Goal: Task Accomplishment & Management: Complete application form

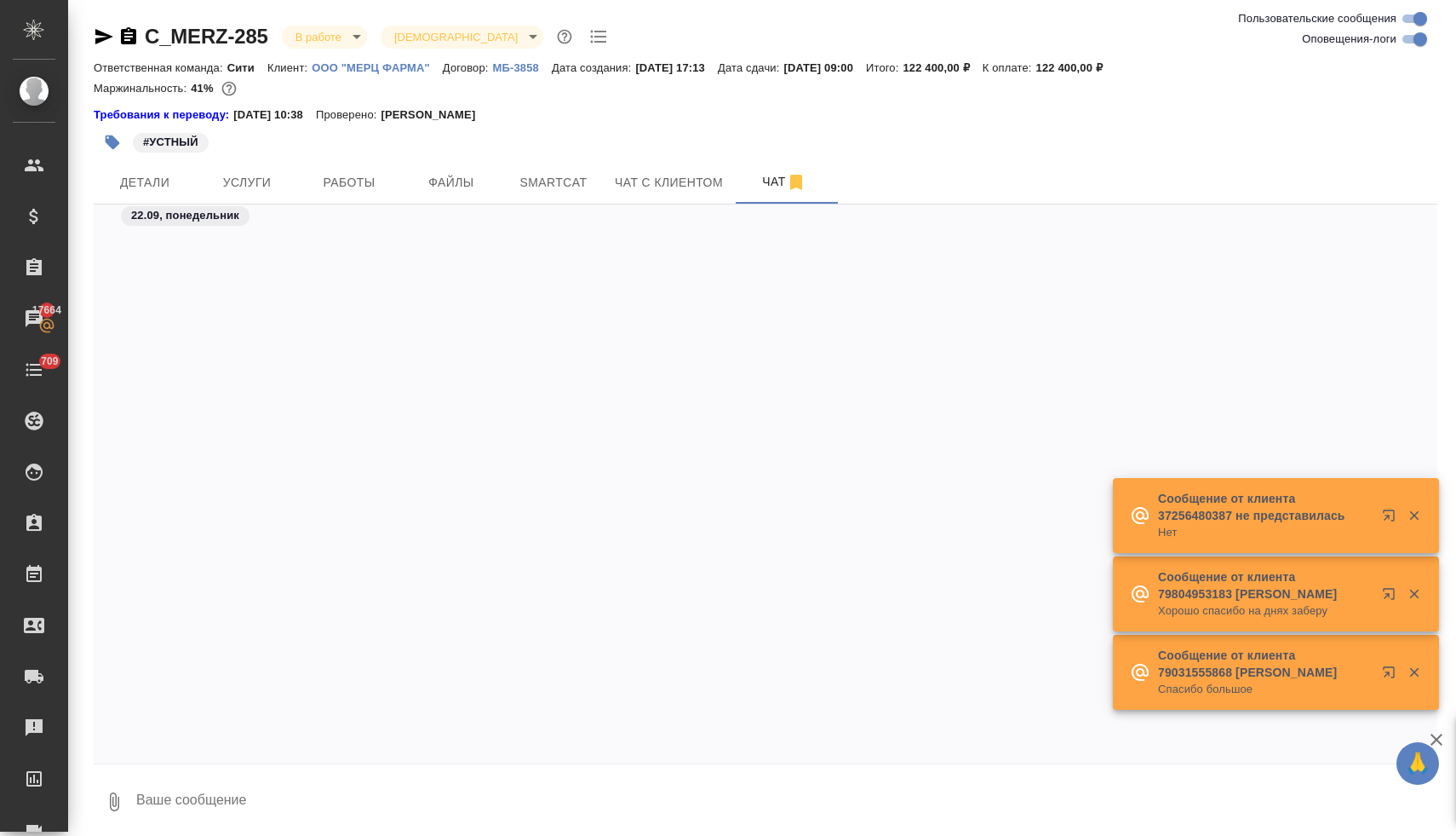
scroll to position [11295, 0]
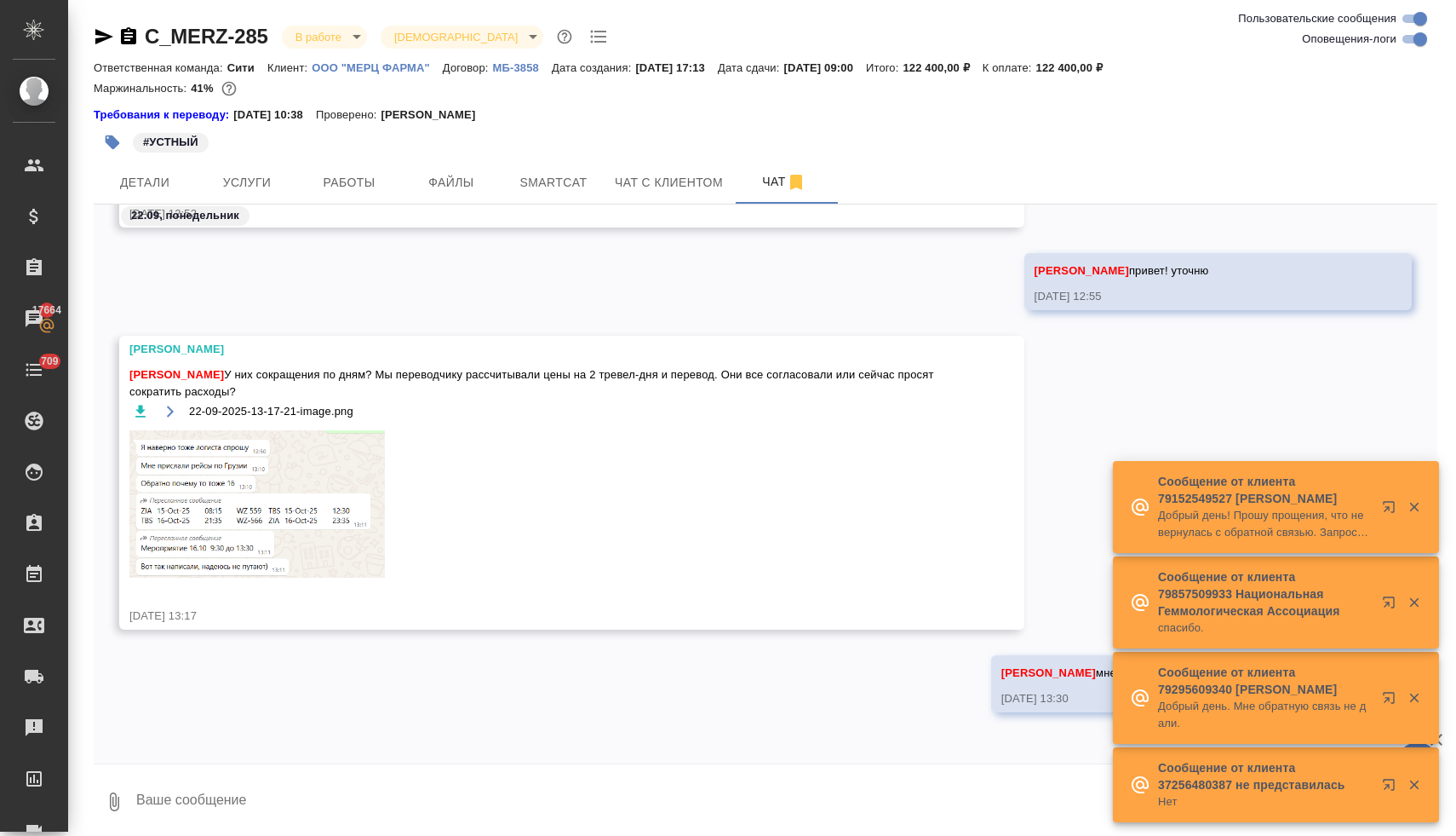
click at [301, 529] on img at bounding box center [257, 504] width 256 height 147
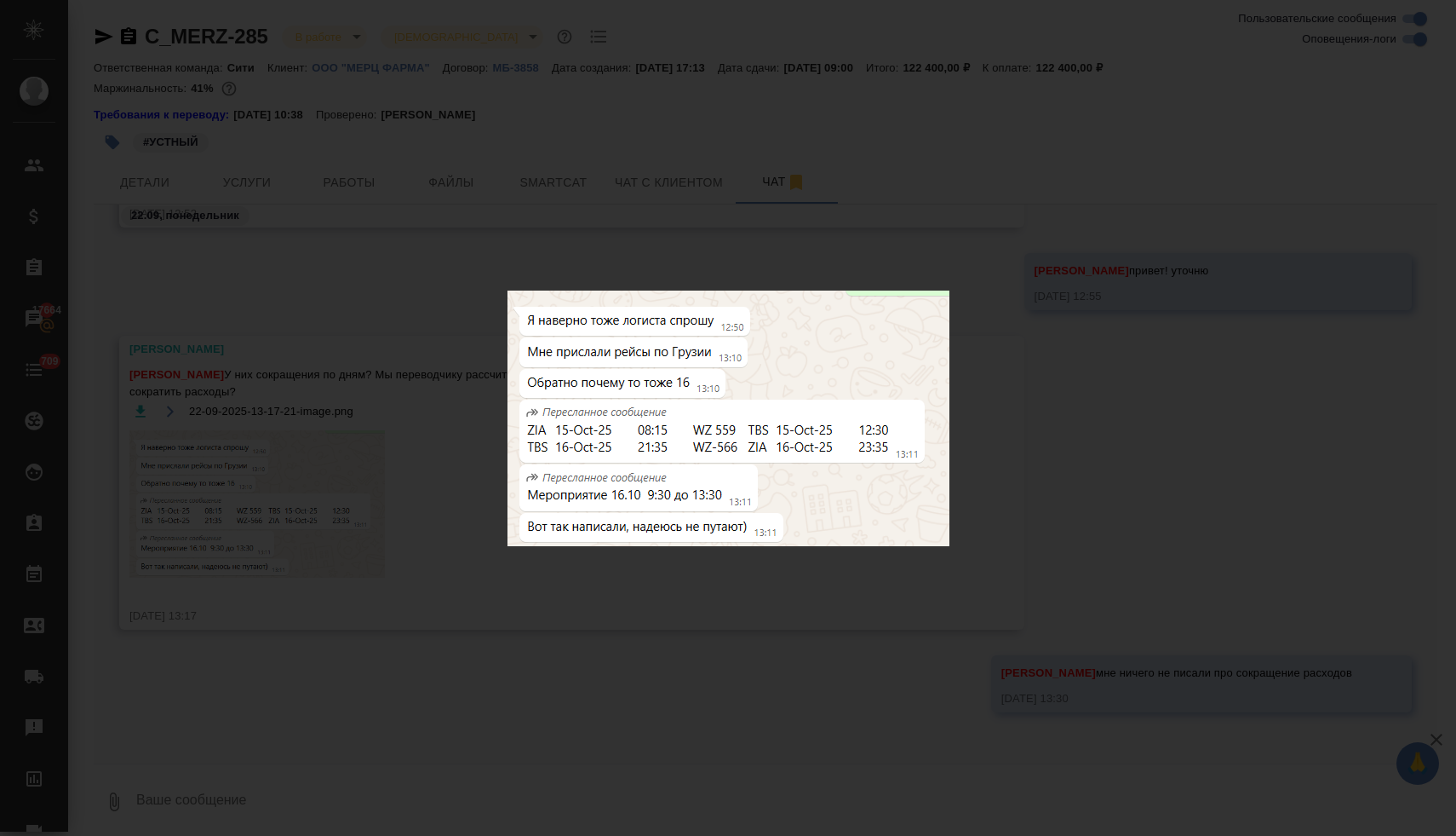
click at [517, 589] on div "22-09-2025-13-17-21-image.png 1 of 1" at bounding box center [728, 418] width 1456 height 836
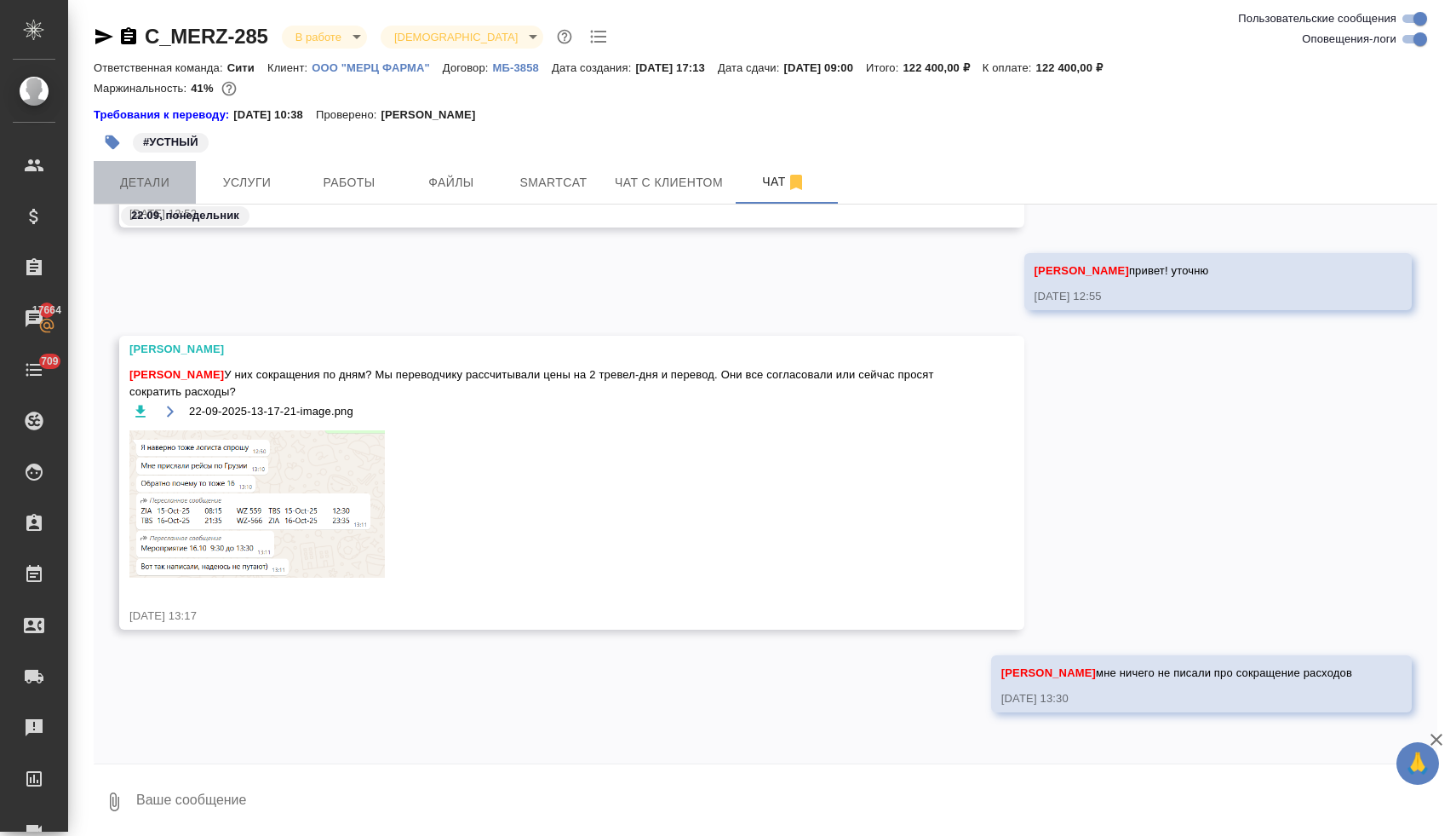
click at [149, 189] on span "Детали" at bounding box center [145, 183] width 81 height 21
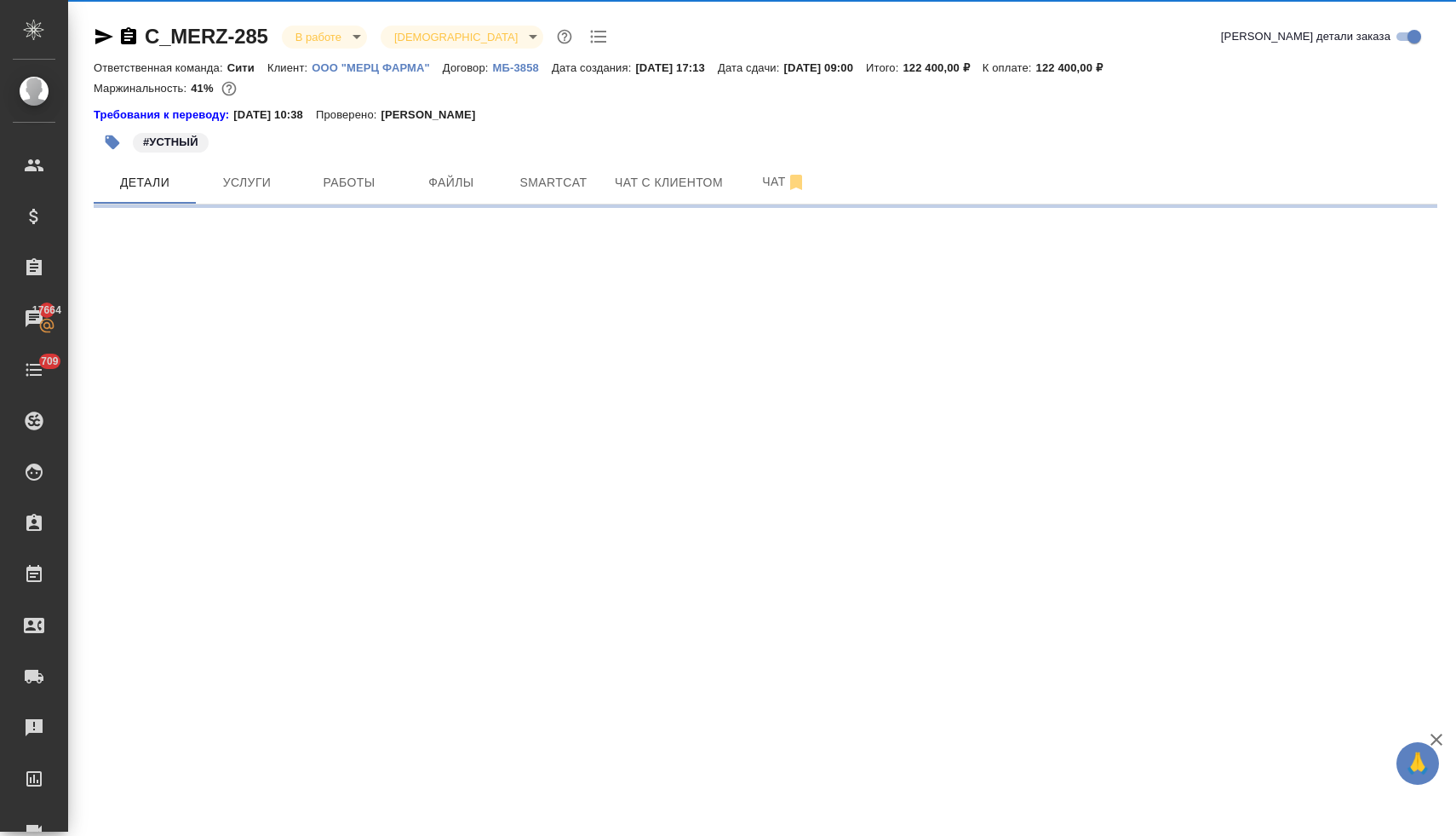
select select "RU"
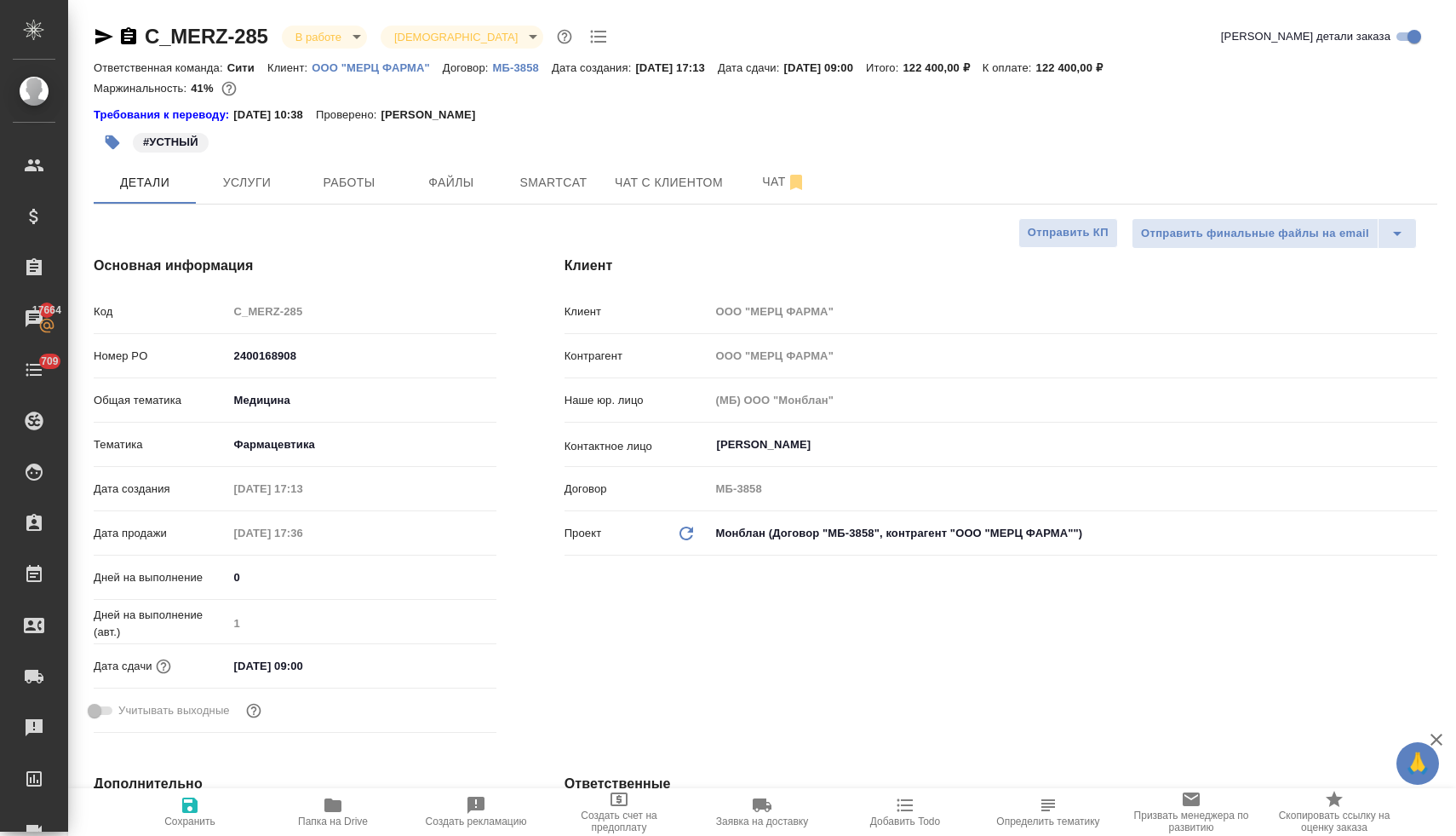
type input "[PERSON_NAME]"
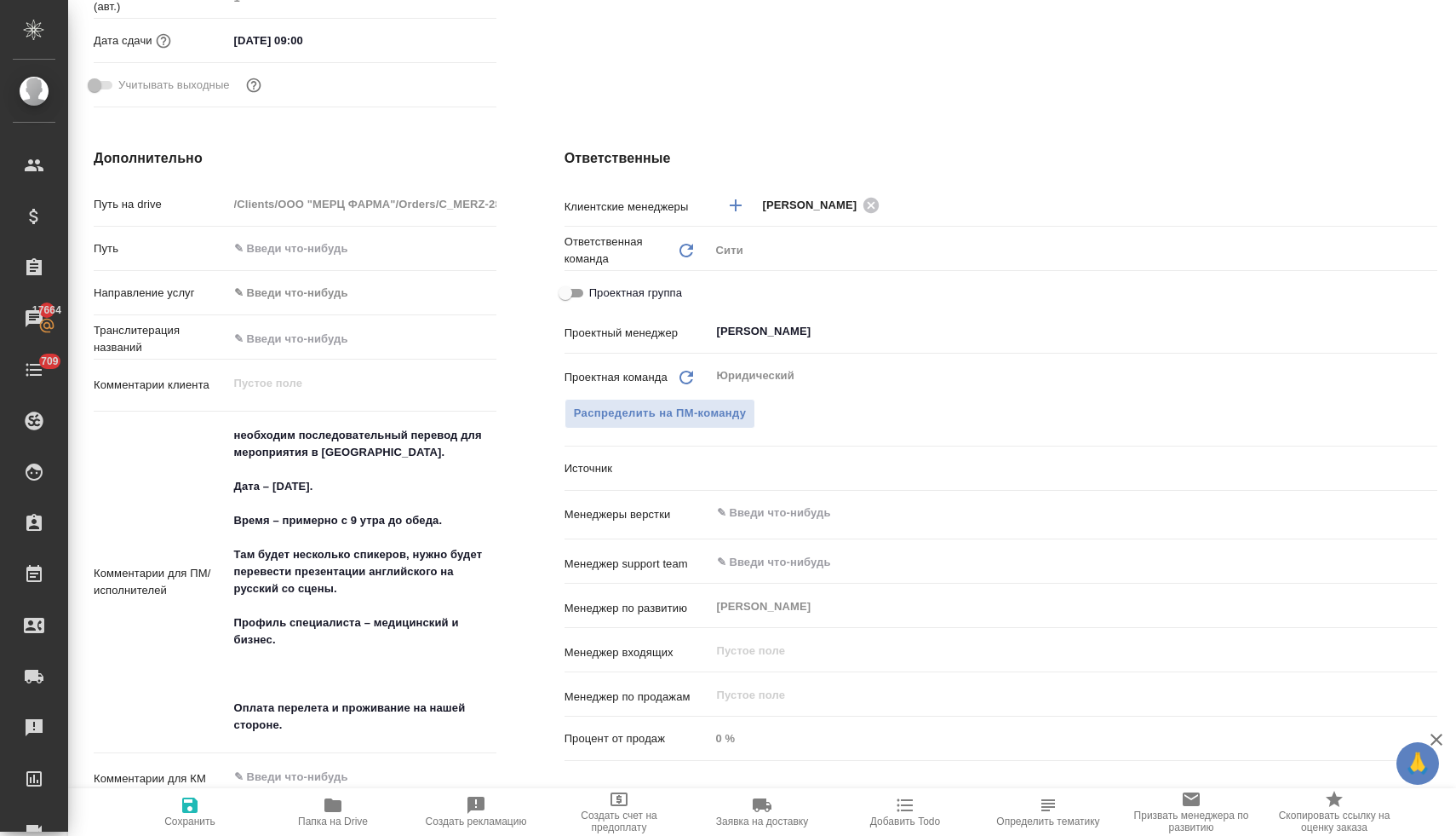
scroll to position [757, 0]
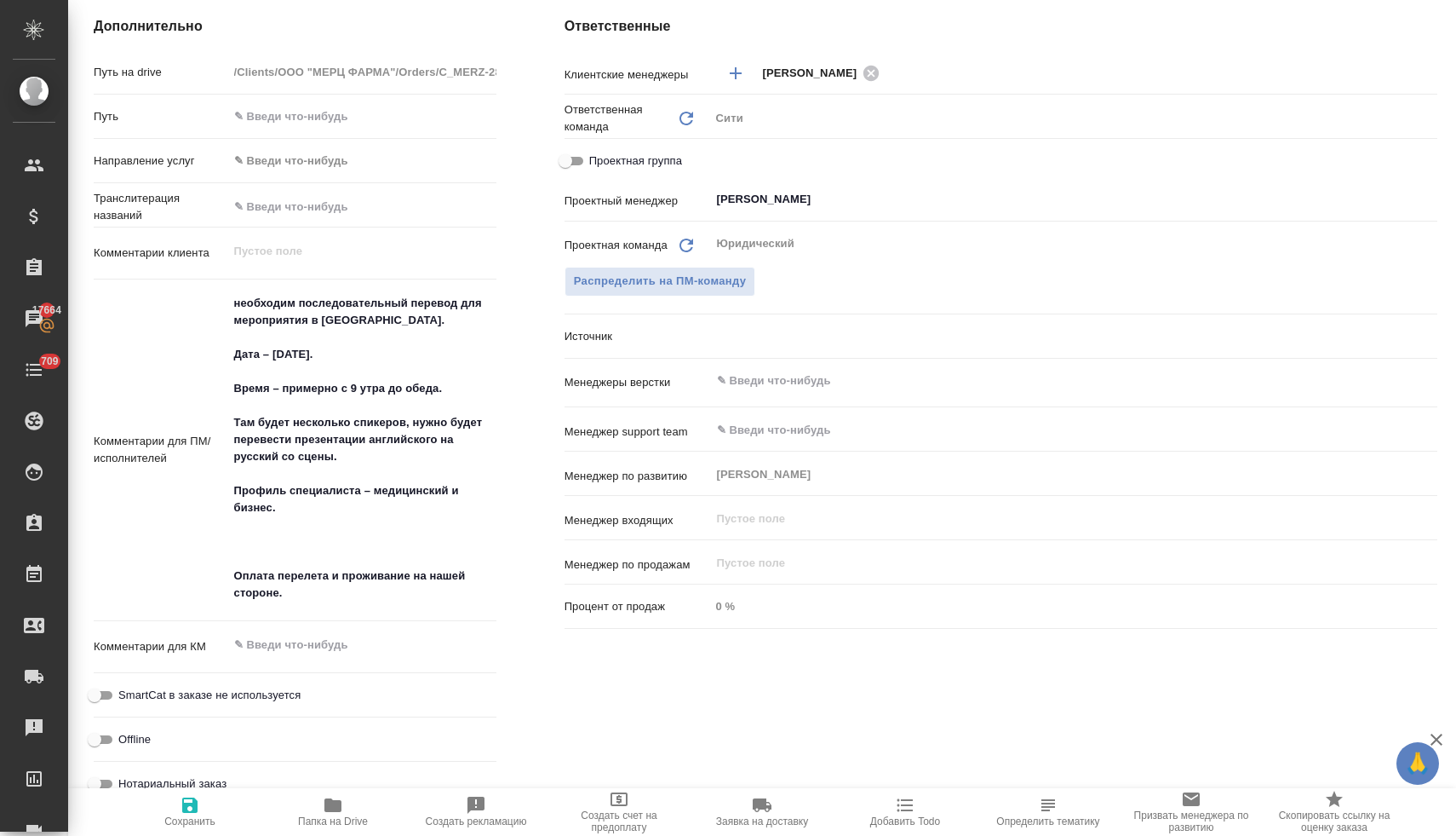
type textarea "x"
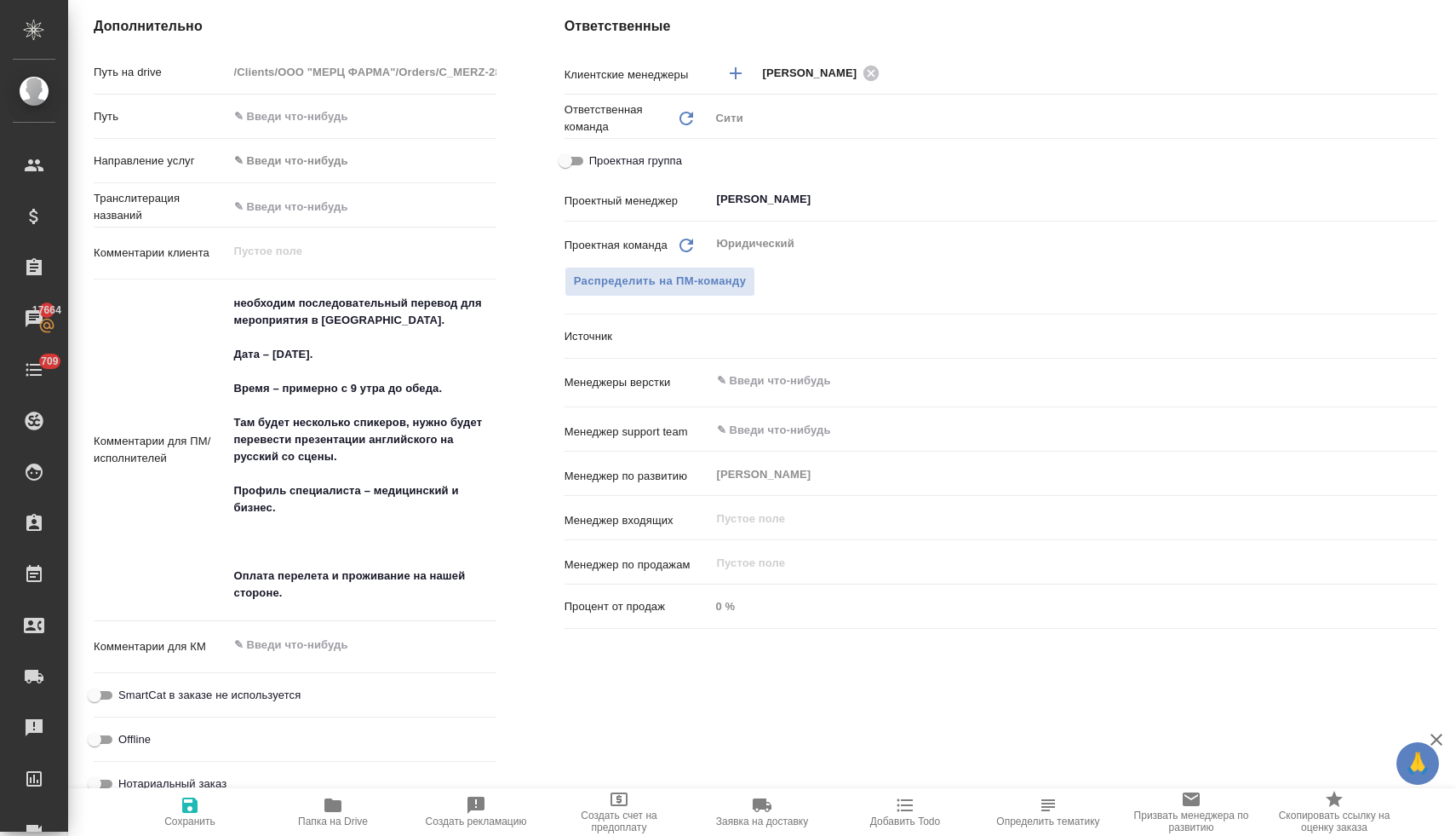
type textarea "x"
click at [285, 644] on textarea at bounding box center [362, 645] width 266 height 29
paste textarea "Вся логистика в зоне ответственности [PERSON_NAME] – [PERSON_NAME], Tatiana [EM…"
type textarea "x"
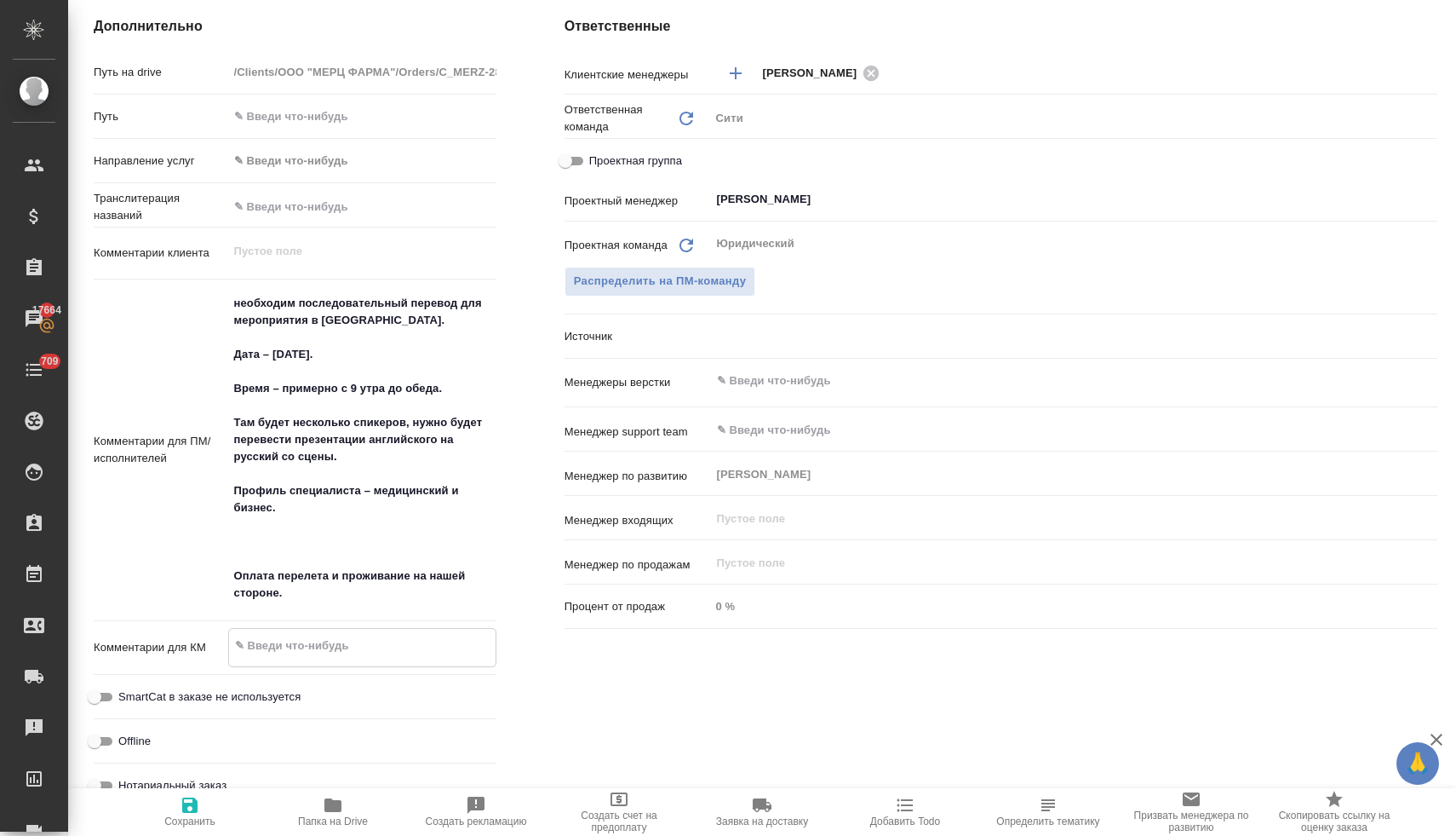
type textarea "Вся логистика в зоне ответственности [PERSON_NAME] – [PERSON_NAME], Tatiana [EM…"
type textarea "x"
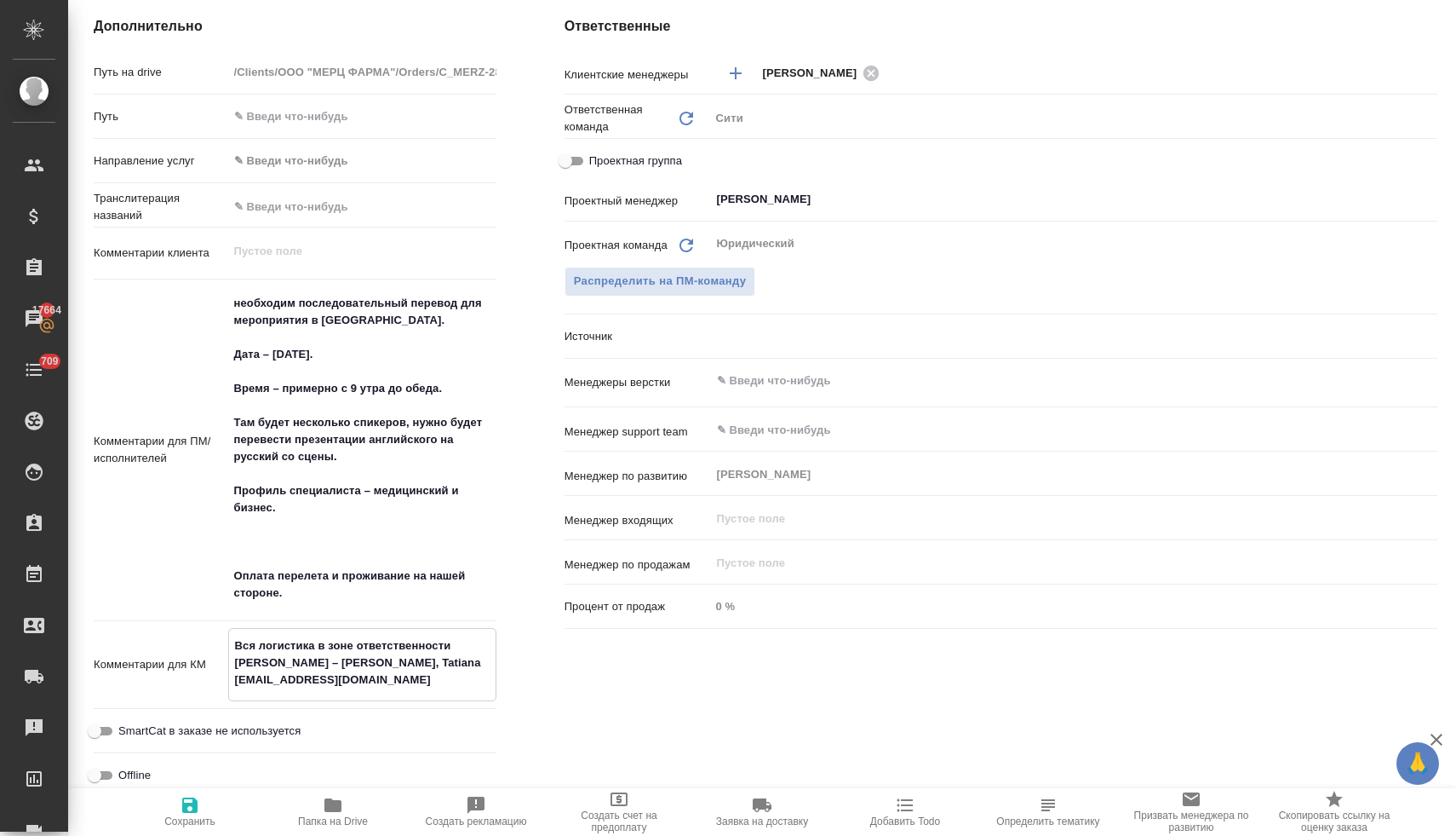
type textarea "Вся логистика в зоне ответственности [PERSON_NAME] – [PERSON_NAME], Tatiana [EM…"
type textarea "x"
drag, startPoint x: 181, startPoint y: 808, endPoint x: 281, endPoint y: 774, distance: 105.6
click at [181, 808] on icon "button" at bounding box center [190, 804] width 20 height 20
type textarea "x"
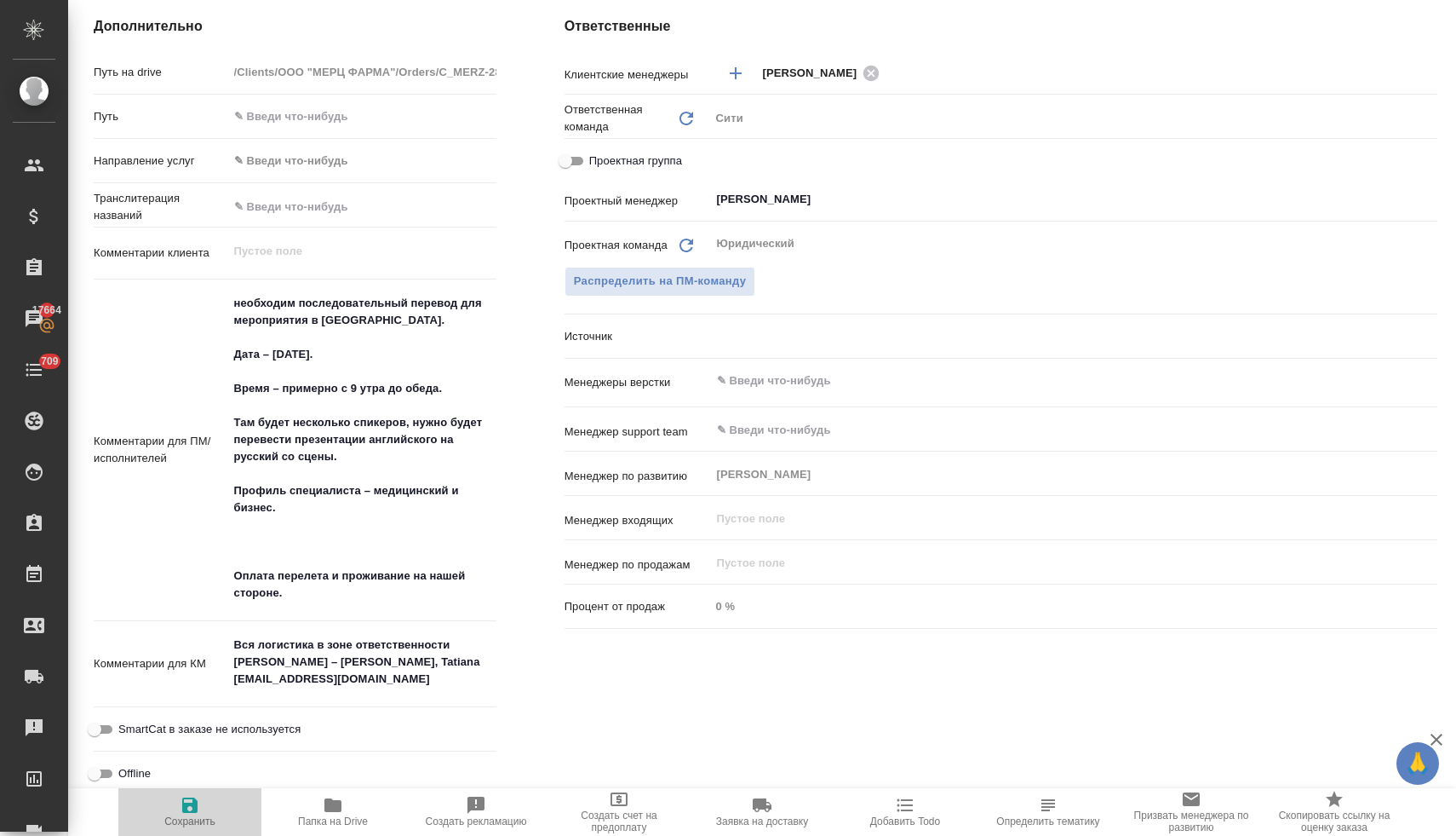
type textarea "x"
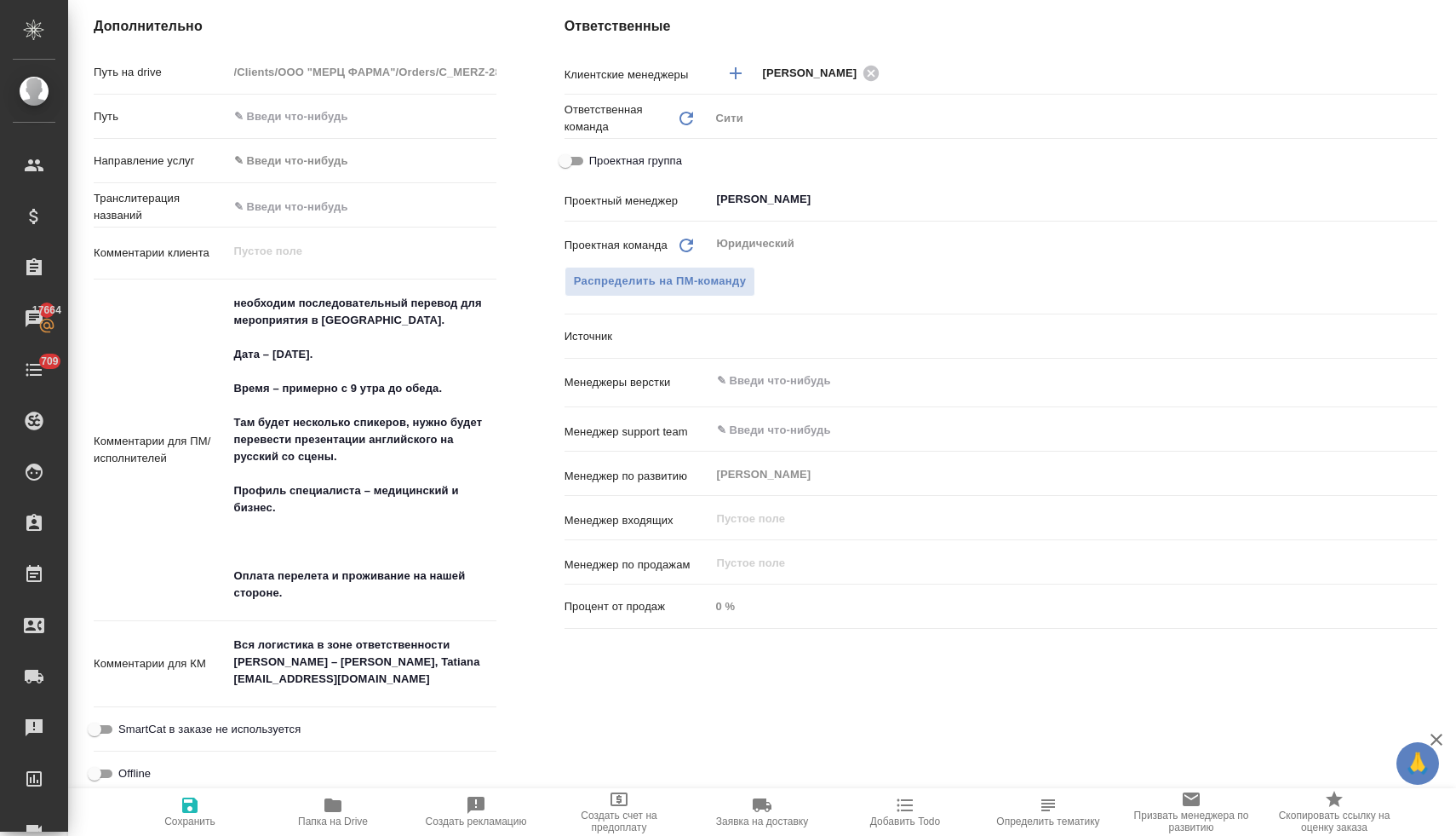
scroll to position [0, 0]
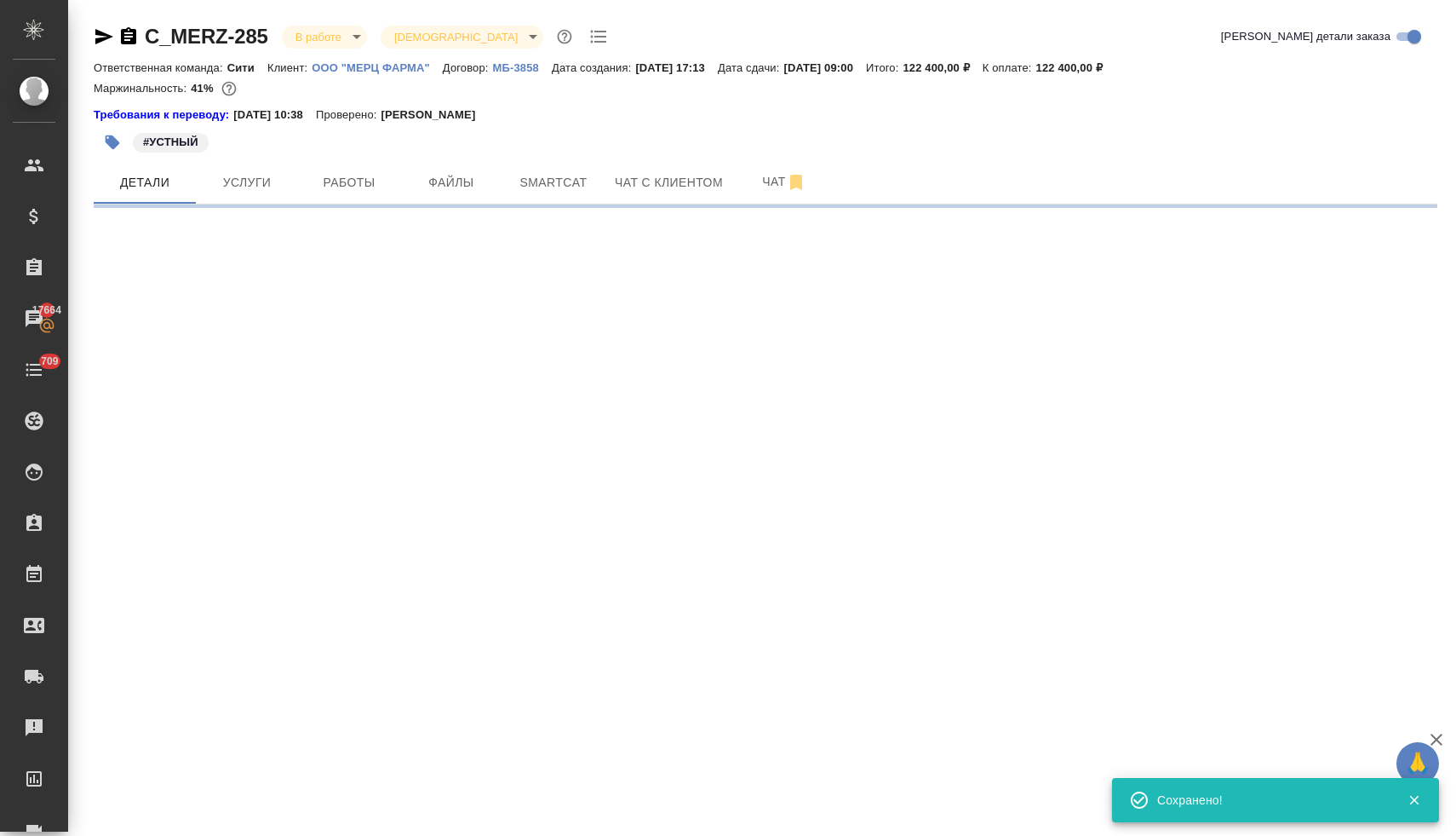
select select "RU"
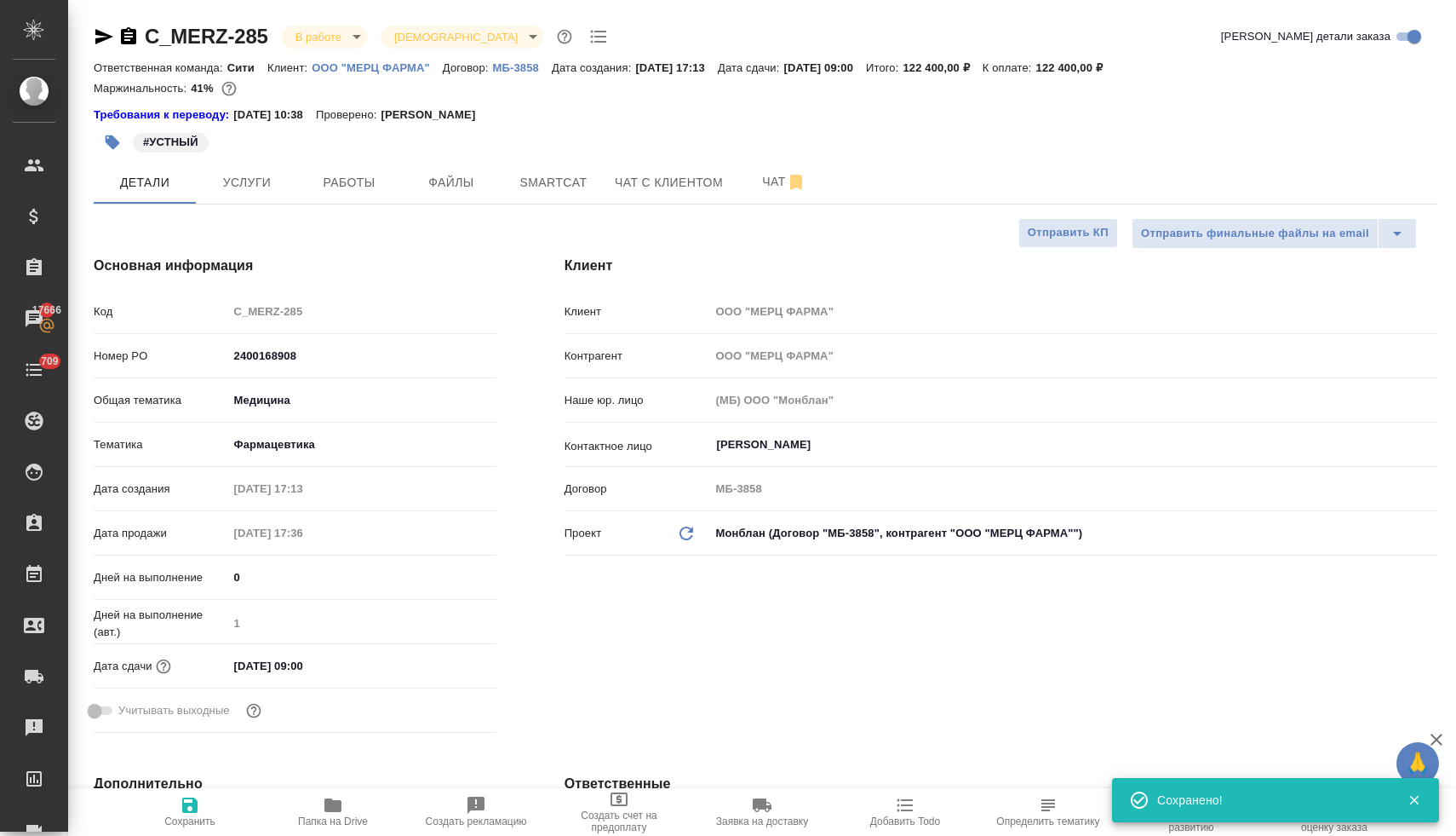
type textarea "x"
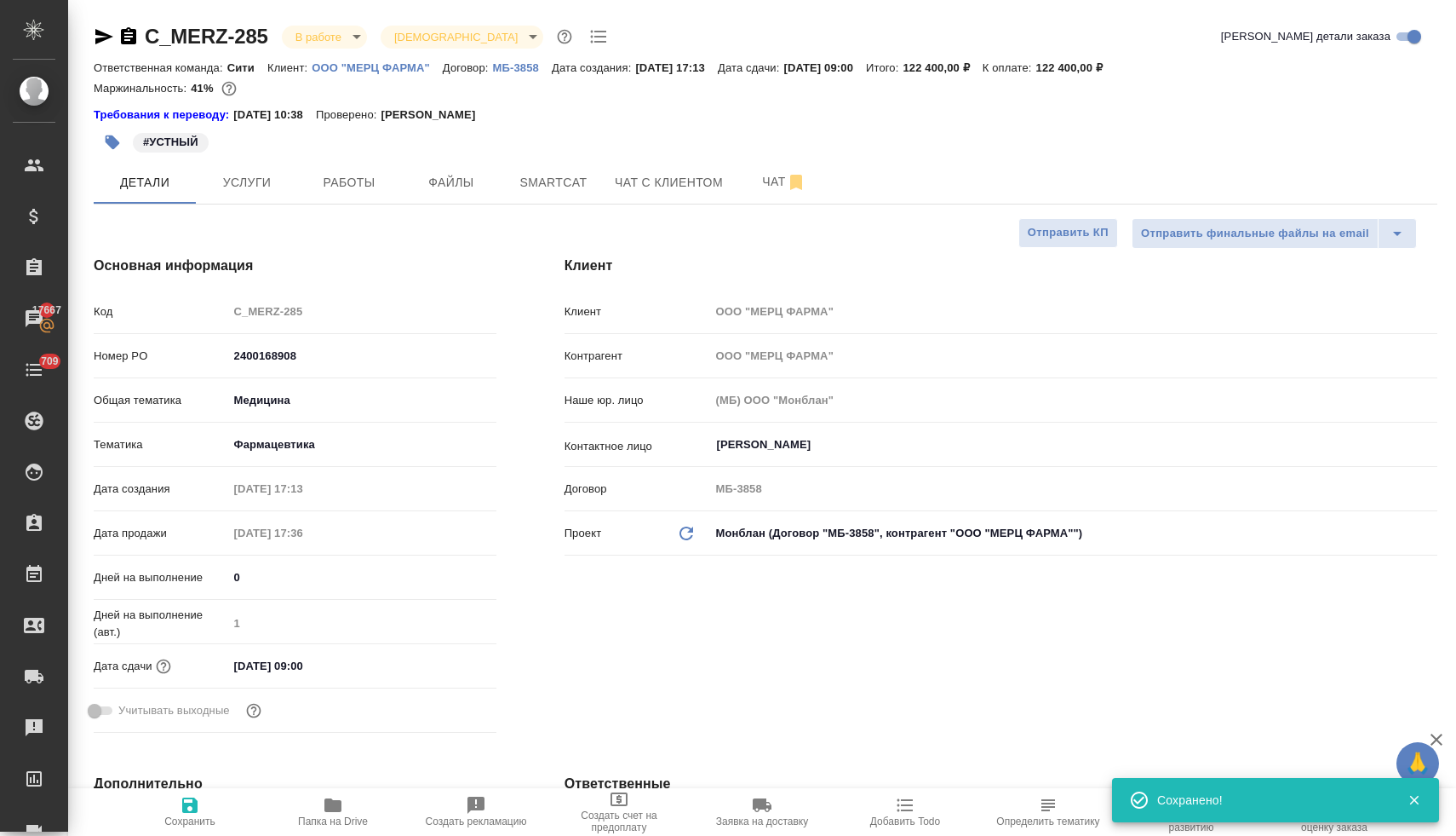
type textarea "x"
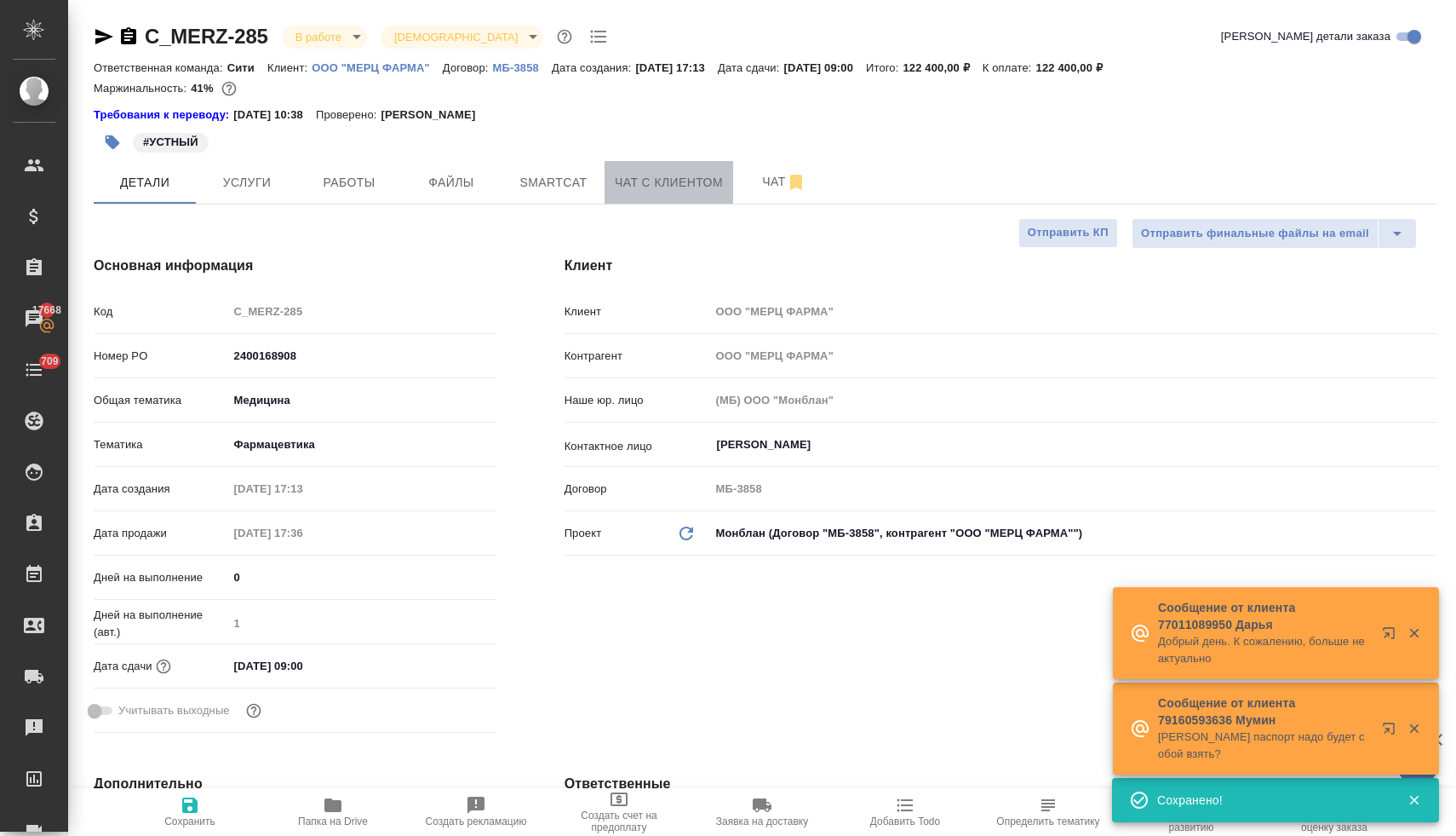
click at [659, 191] on span "Чат с клиентом" at bounding box center [668, 183] width 108 height 21
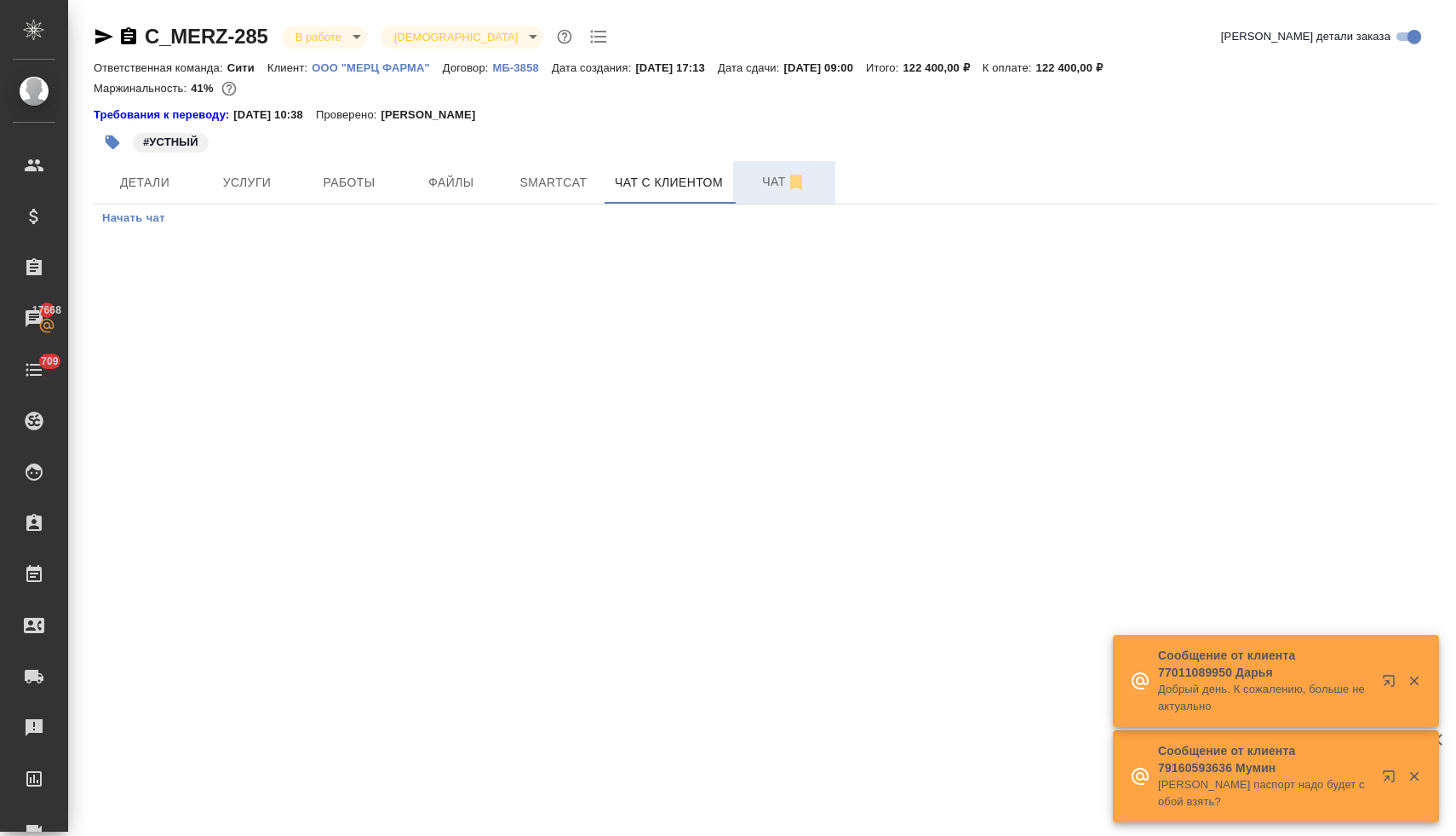
click at [766, 185] on span "Чат" at bounding box center [784, 182] width 81 height 21
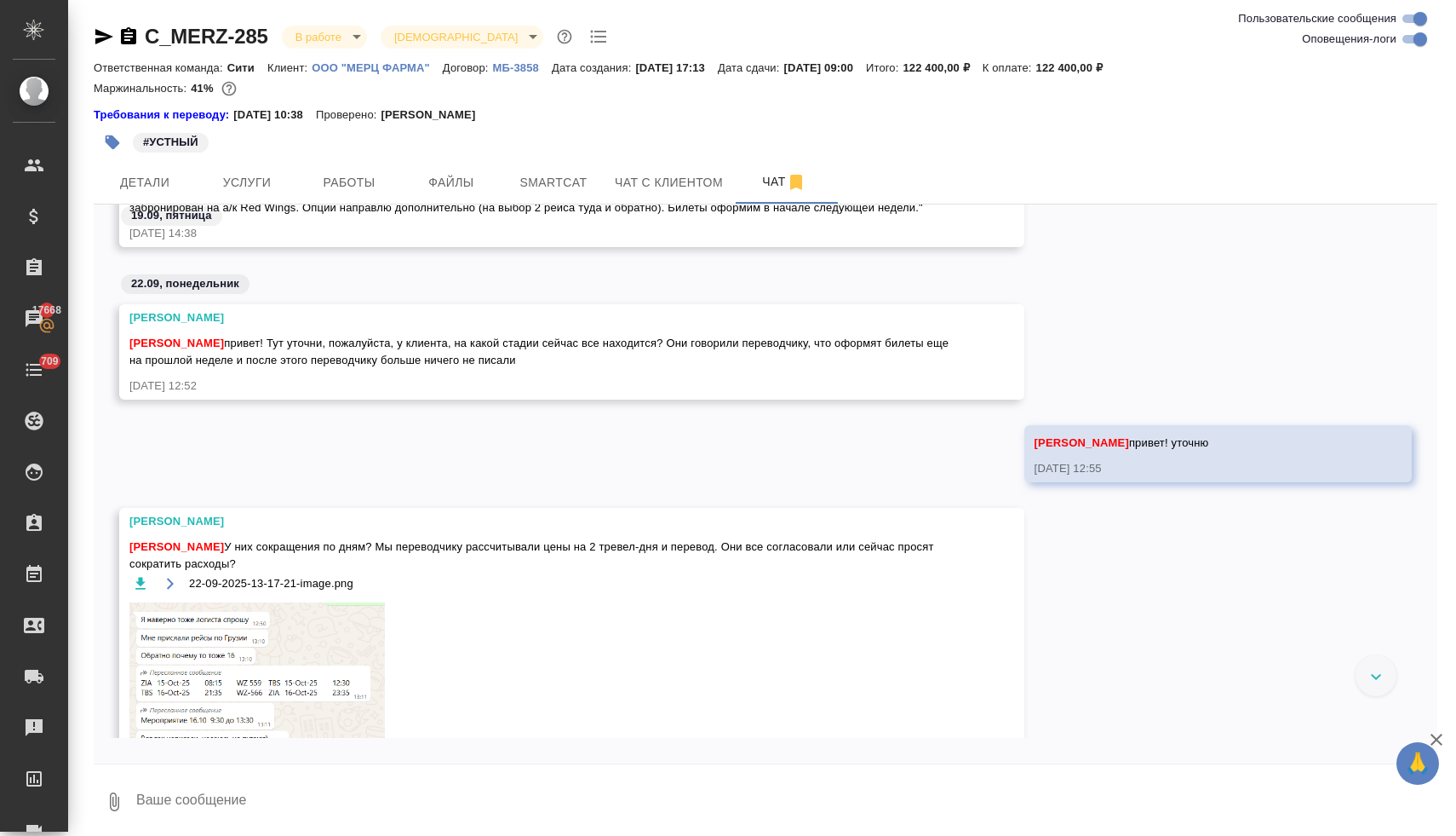
scroll to position [11029, 0]
